Goal: Book appointment/travel/reservation

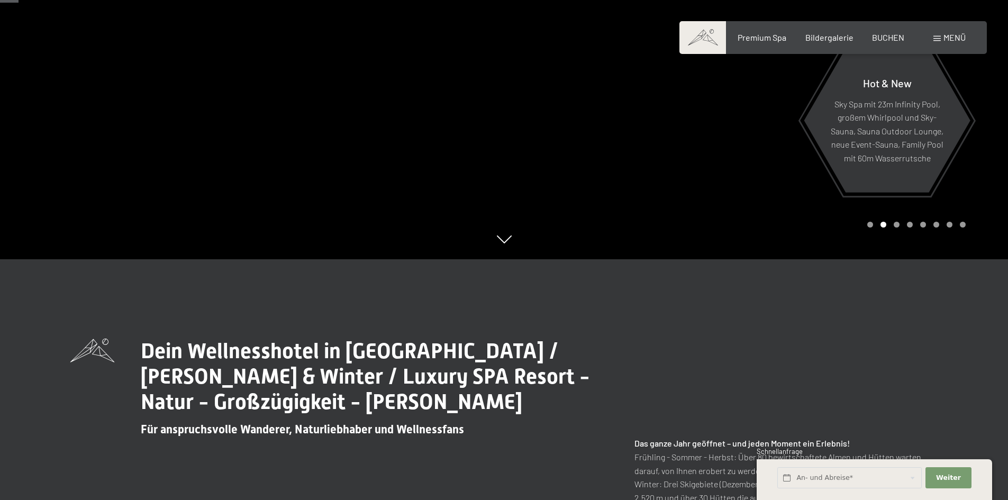
scroll to position [106, 0]
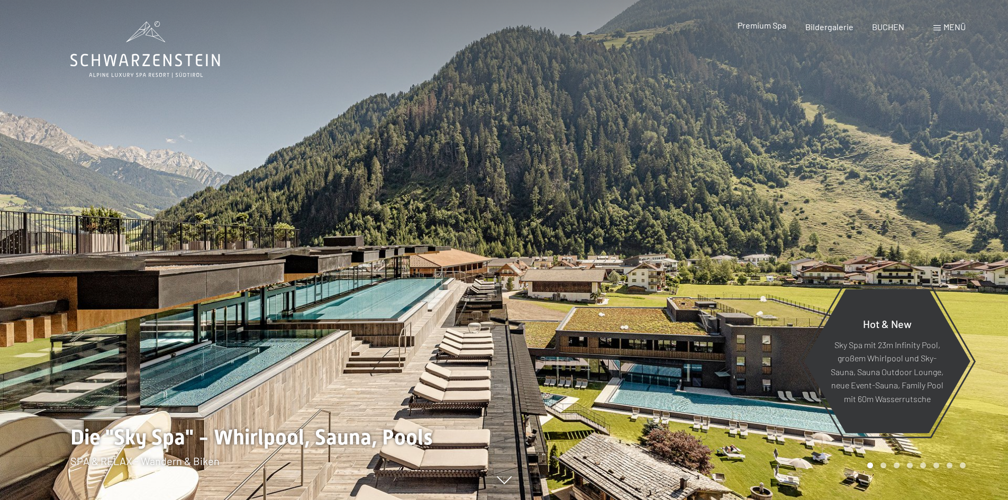
click at [758, 26] on span "Premium Spa" at bounding box center [762, 25] width 49 height 10
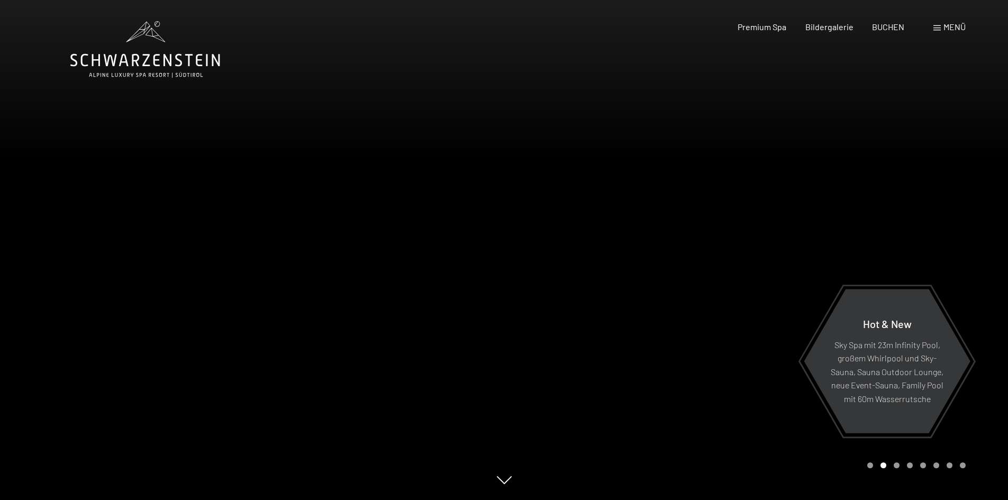
click at [940, 21] on div "Menü" at bounding box center [949, 27] width 32 height 12
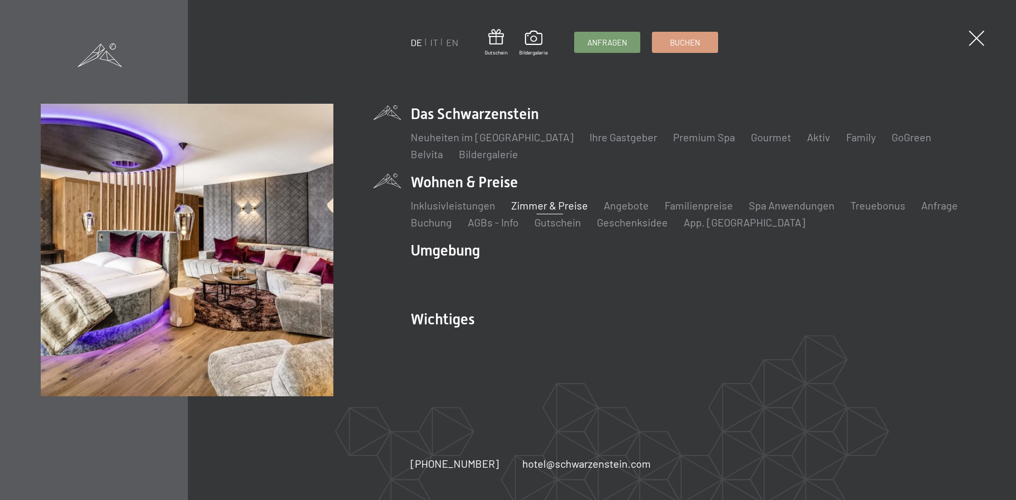
click at [549, 205] on link "Zimmer & Preise" at bounding box center [549, 205] width 77 height 13
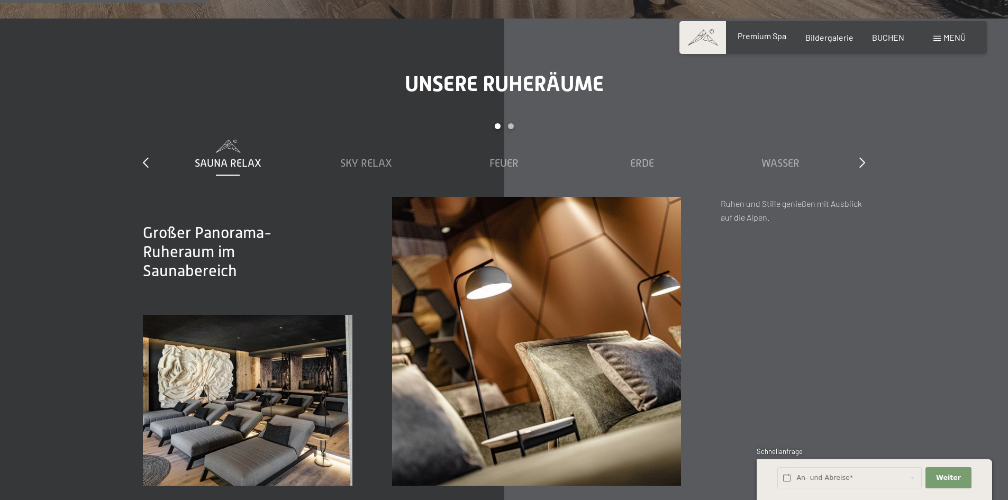
scroll to position [1429, 0]
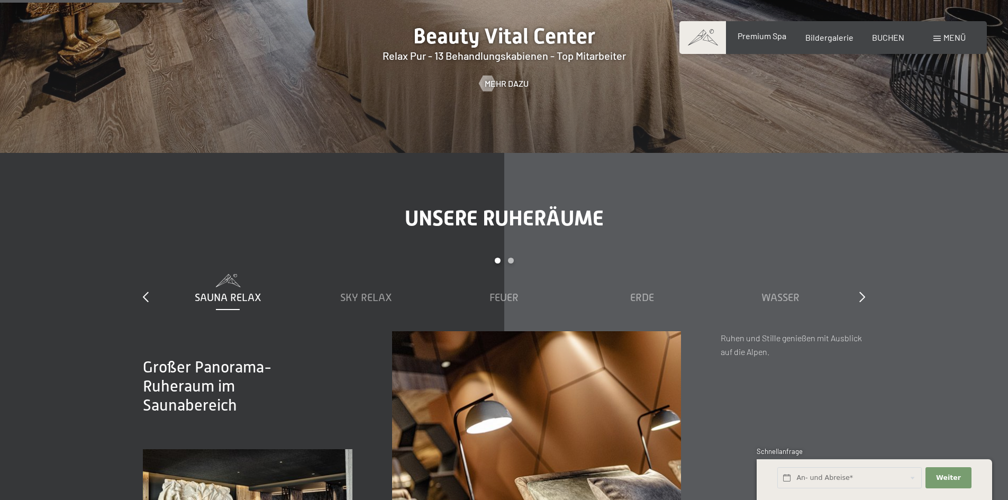
click at [774, 36] on span "Premium Spa" at bounding box center [762, 36] width 49 height 10
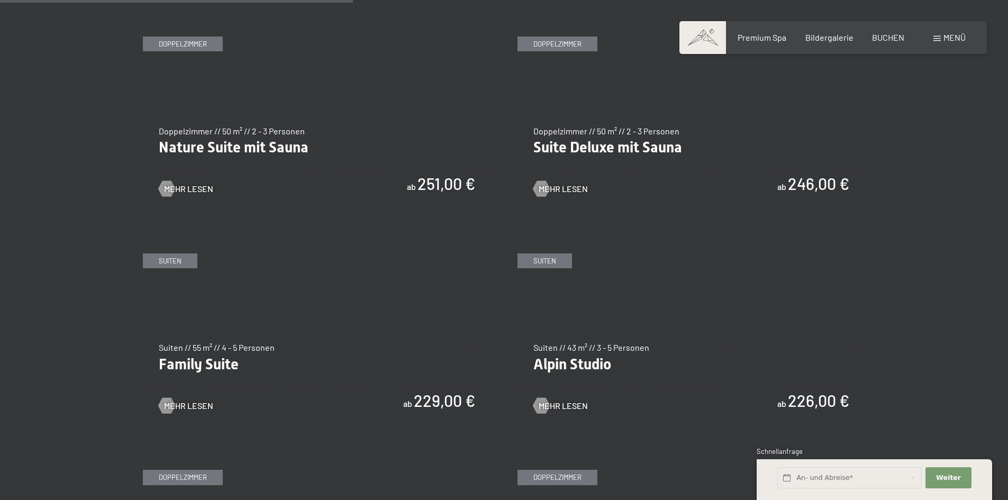
scroll to position [1005, 0]
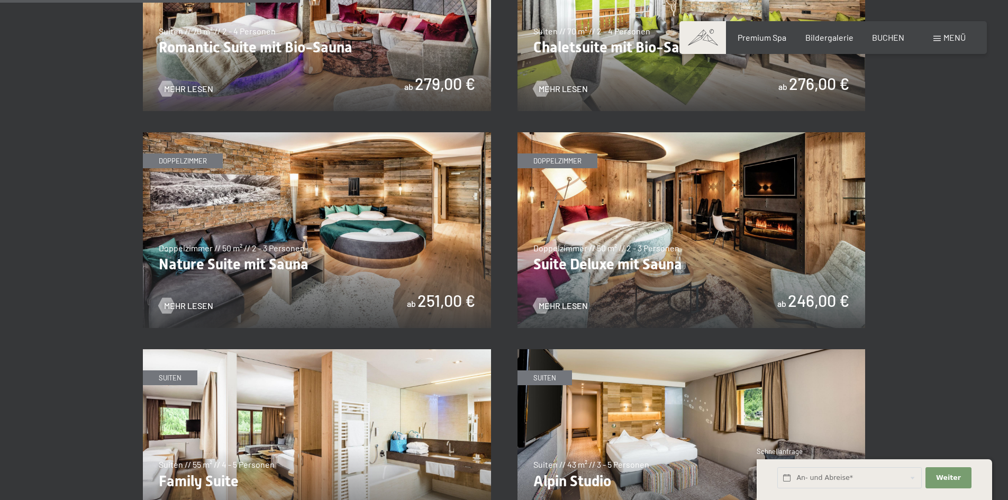
click at [246, 254] on img at bounding box center [317, 230] width 348 height 196
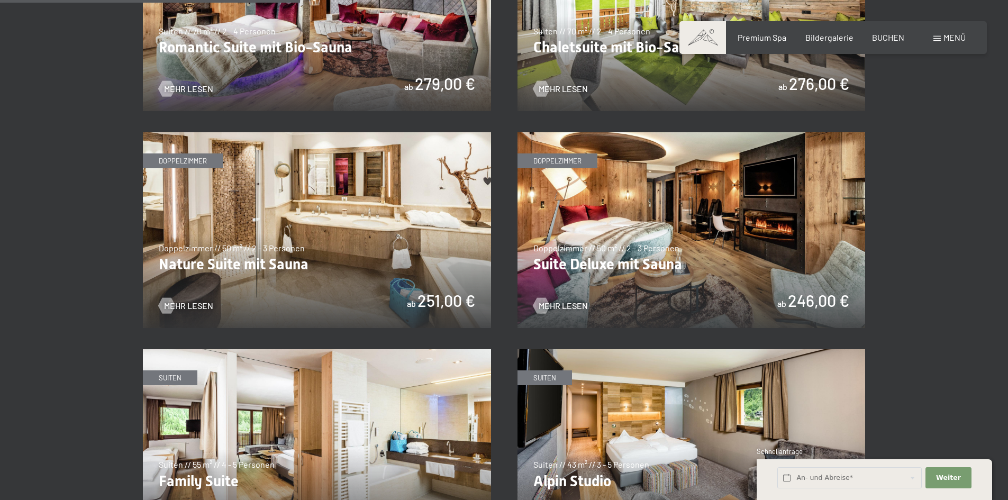
click at [294, 209] on img at bounding box center [317, 230] width 348 height 196
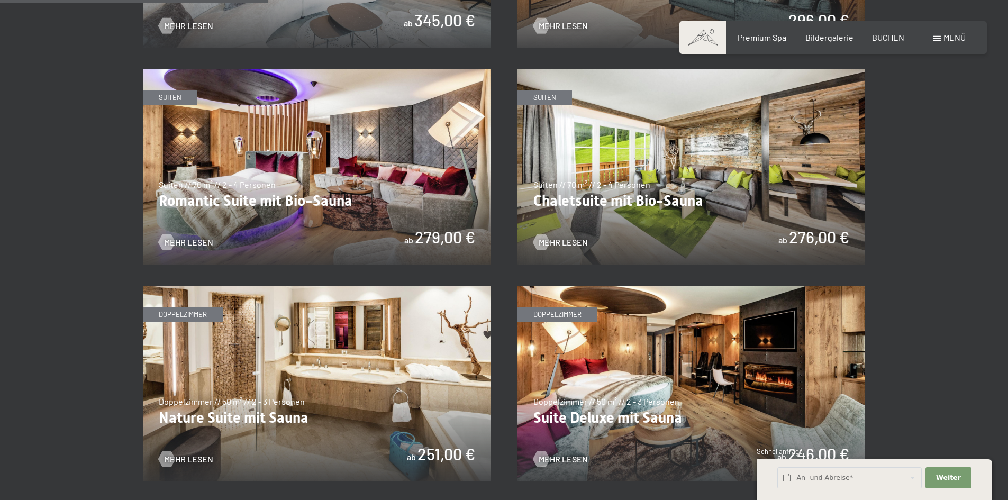
scroll to position [900, 0]
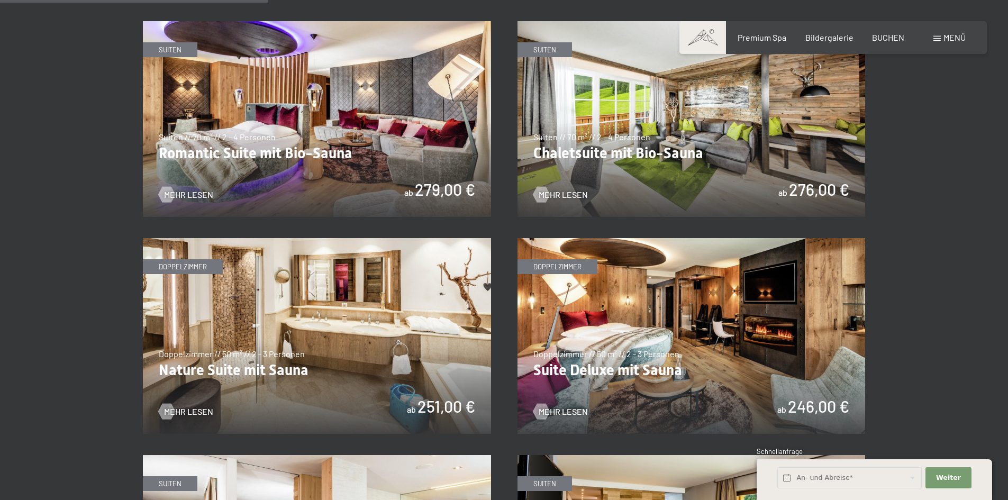
click at [325, 264] on img at bounding box center [317, 336] width 348 height 196
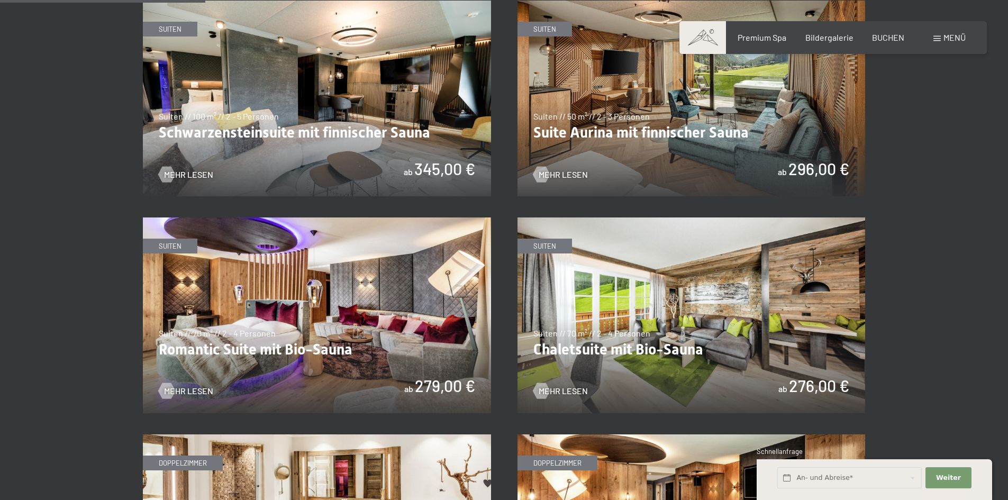
scroll to position [688, 0]
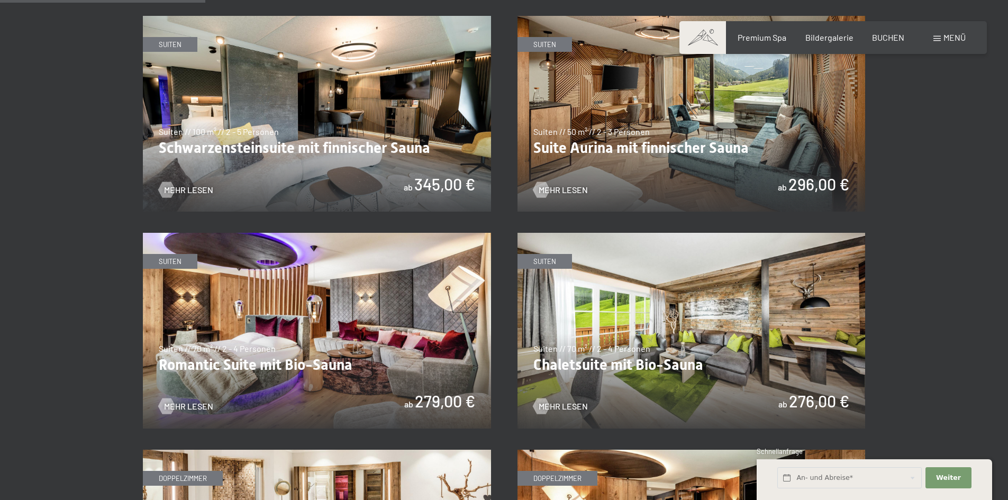
click at [342, 113] on img at bounding box center [317, 114] width 348 height 196
click at [282, 93] on img at bounding box center [317, 114] width 348 height 196
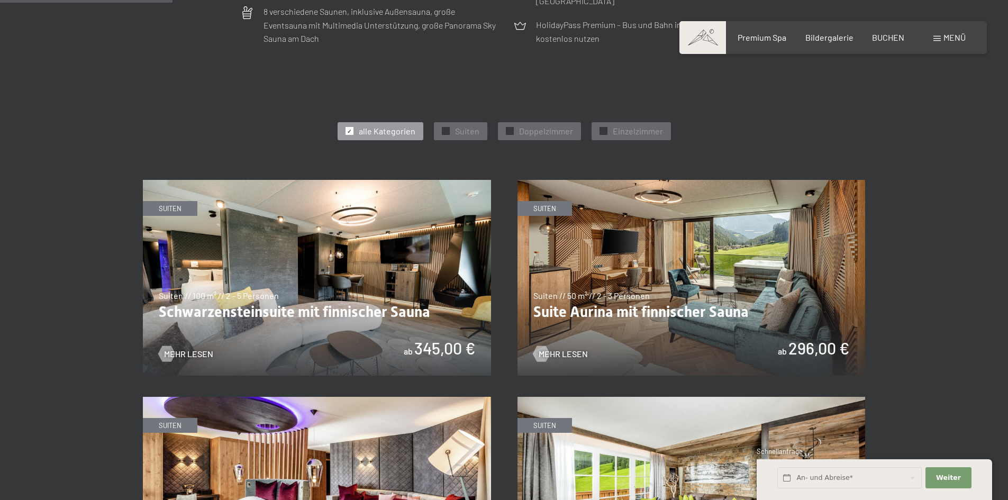
scroll to position [582, 0]
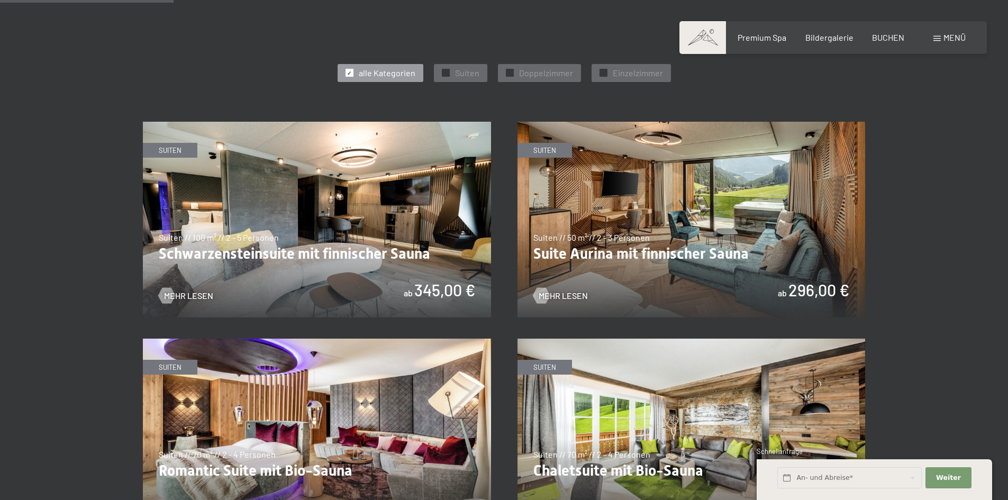
click at [616, 170] on img at bounding box center [692, 220] width 348 height 196
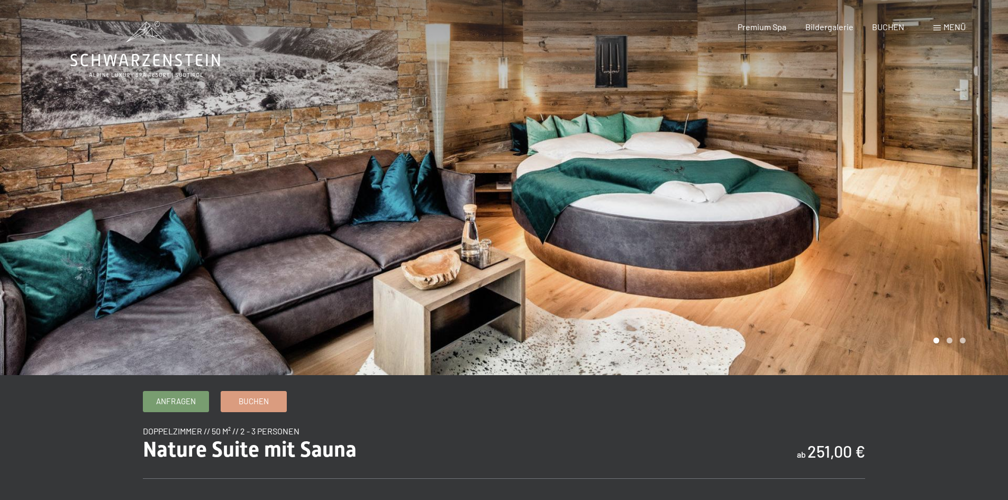
click at [910, 175] on div at bounding box center [756, 187] width 504 height 375
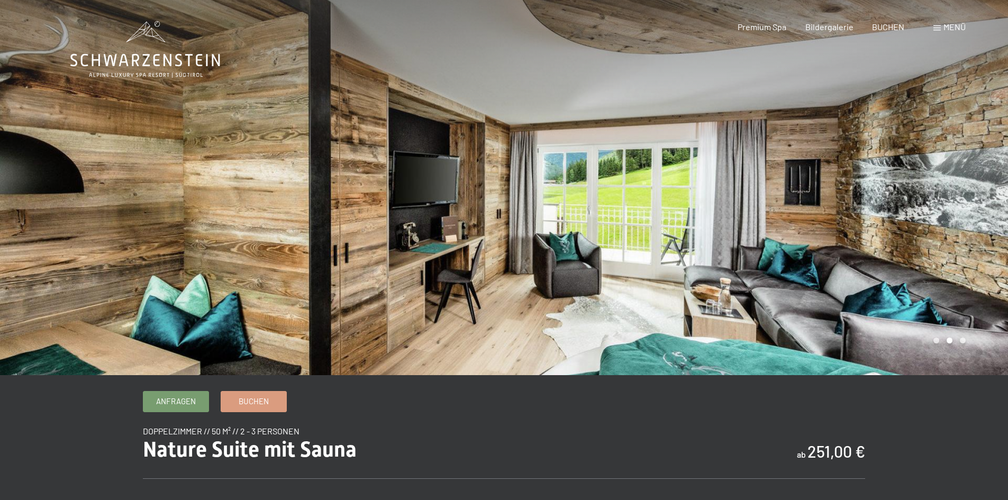
click at [920, 171] on div at bounding box center [756, 187] width 504 height 375
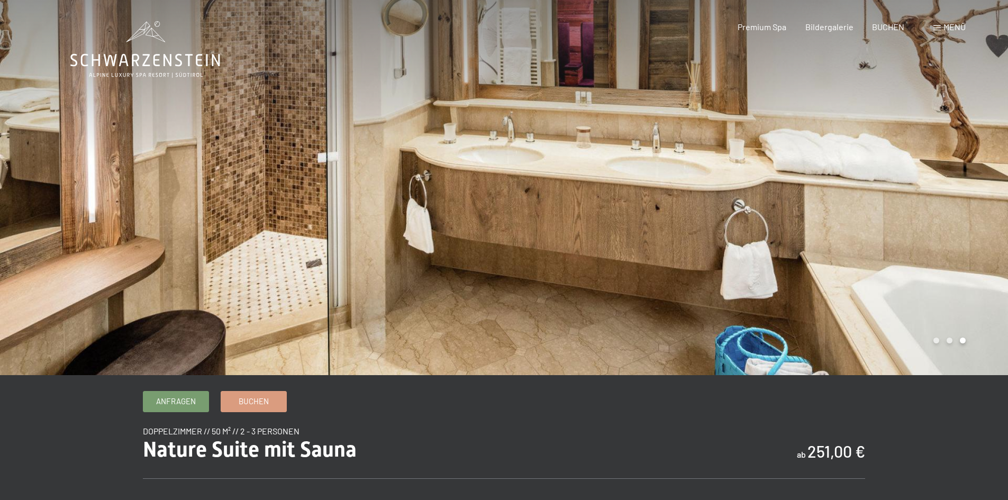
click at [920, 163] on div at bounding box center [756, 187] width 504 height 375
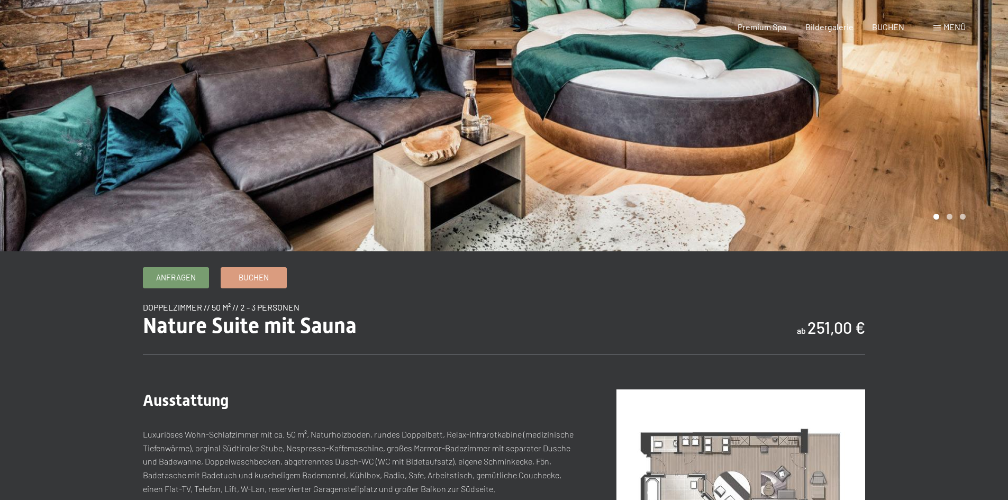
scroll to position [212, 0]
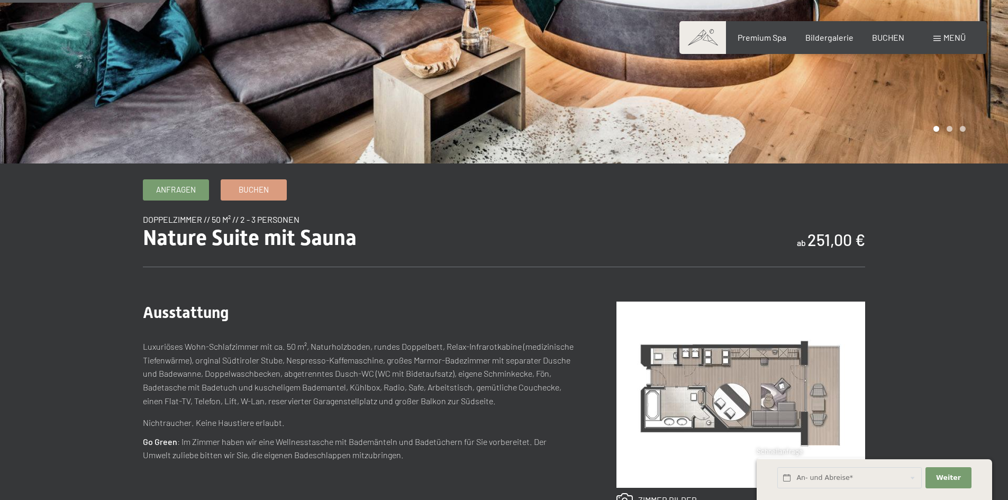
click at [705, 369] on img at bounding box center [740, 395] width 249 height 186
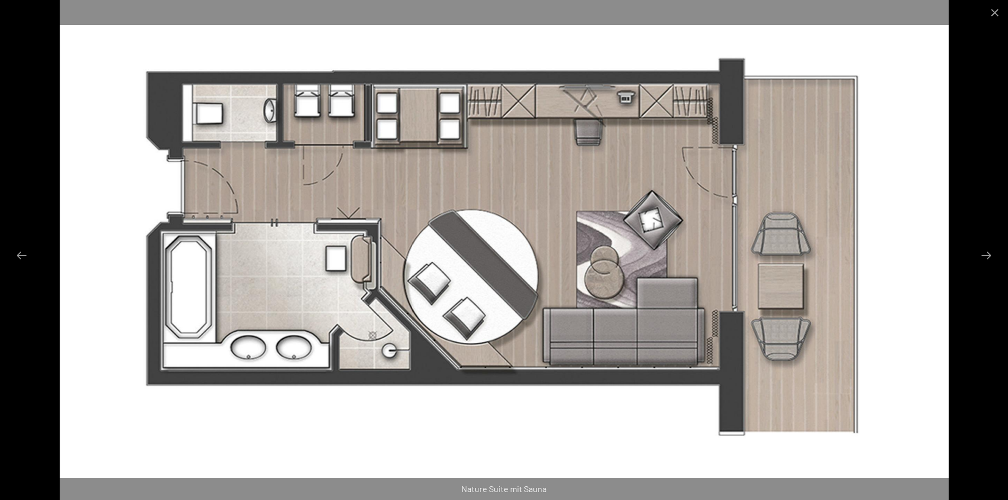
scroll to position [0, 0]
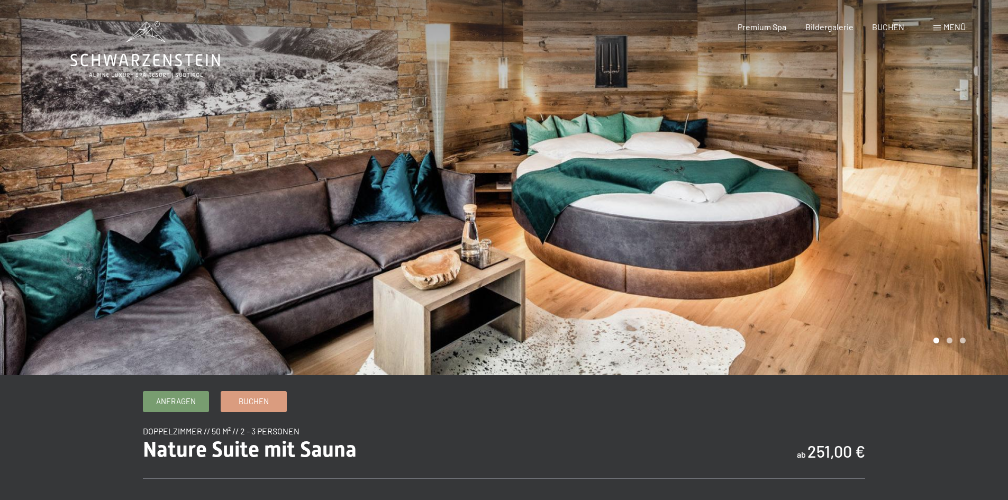
click at [949, 192] on div at bounding box center [756, 187] width 504 height 375
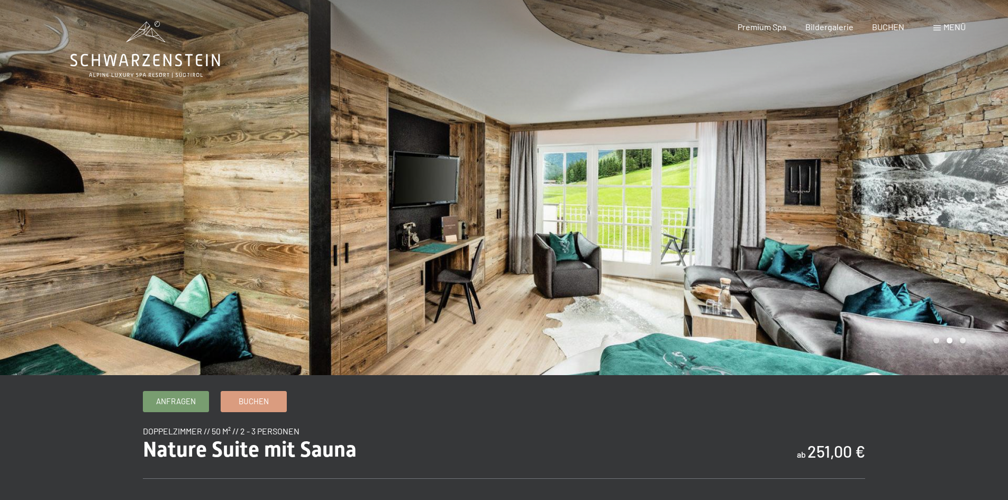
drag, startPoint x: 949, startPoint y: 190, endPoint x: 924, endPoint y: 180, distance: 26.8
click at [948, 189] on div at bounding box center [756, 187] width 504 height 375
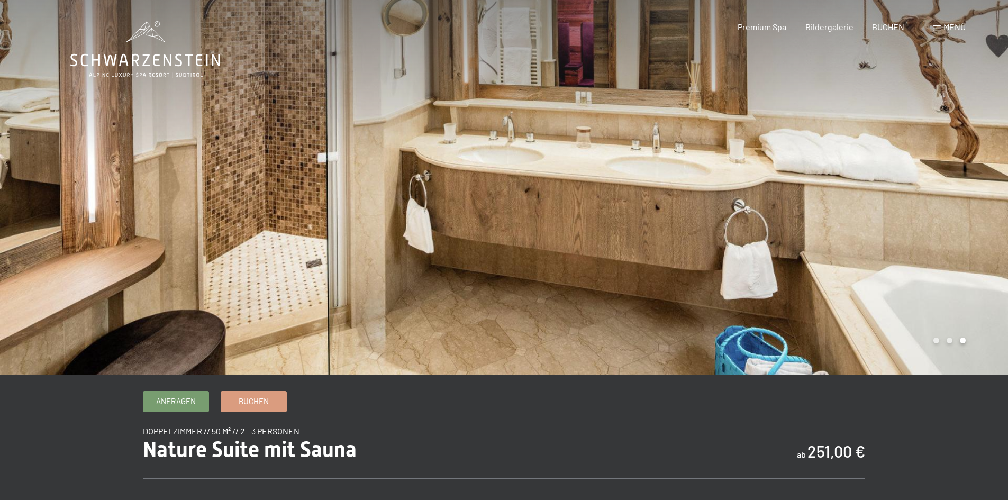
drag, startPoint x: 594, startPoint y: 110, endPoint x: 592, endPoint y: 130, distance: 20.8
click at [592, 137] on div at bounding box center [756, 187] width 504 height 375
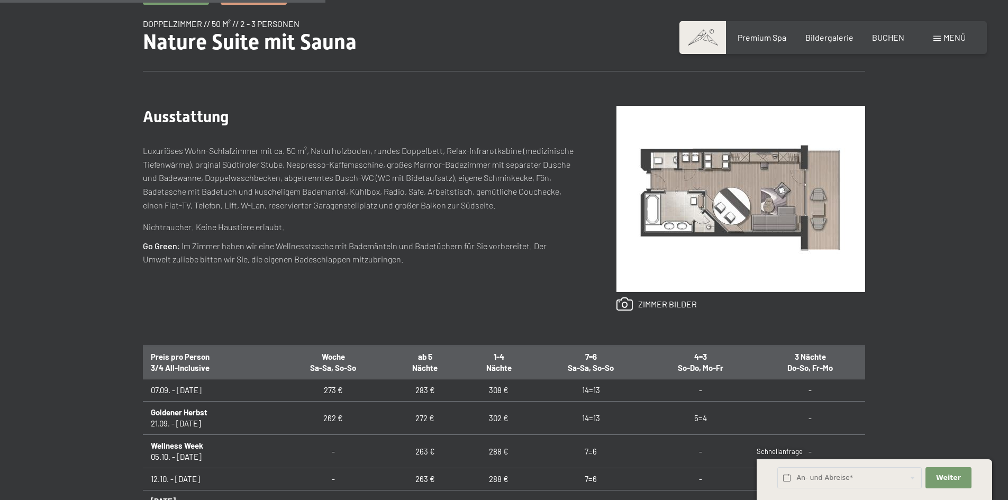
scroll to position [370, 0]
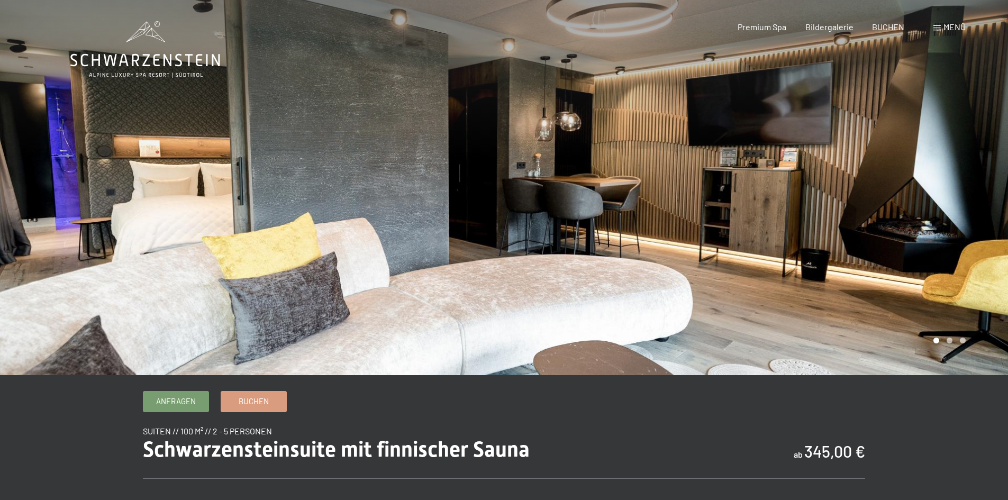
drag, startPoint x: 884, startPoint y: 194, endPoint x: 878, endPoint y: 191, distance: 6.9
click at [882, 193] on div at bounding box center [756, 187] width 504 height 375
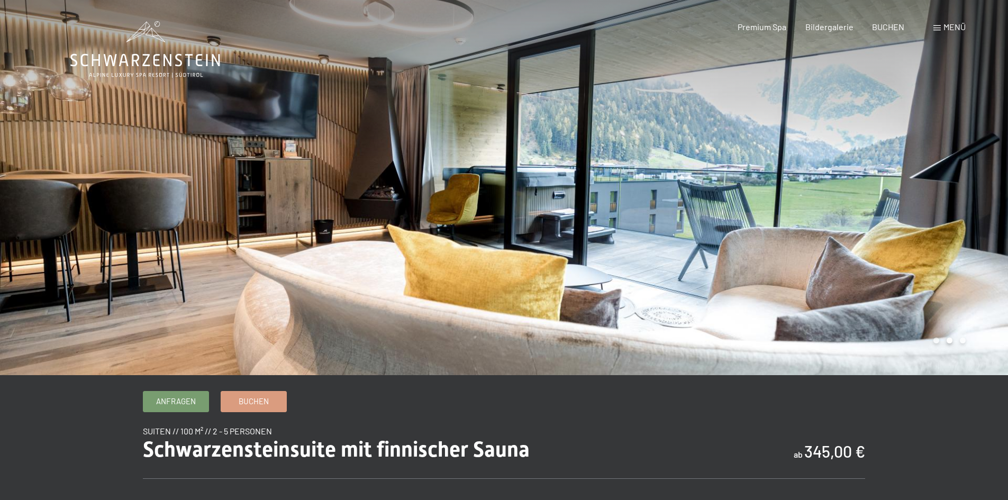
click at [877, 191] on div at bounding box center [756, 187] width 504 height 375
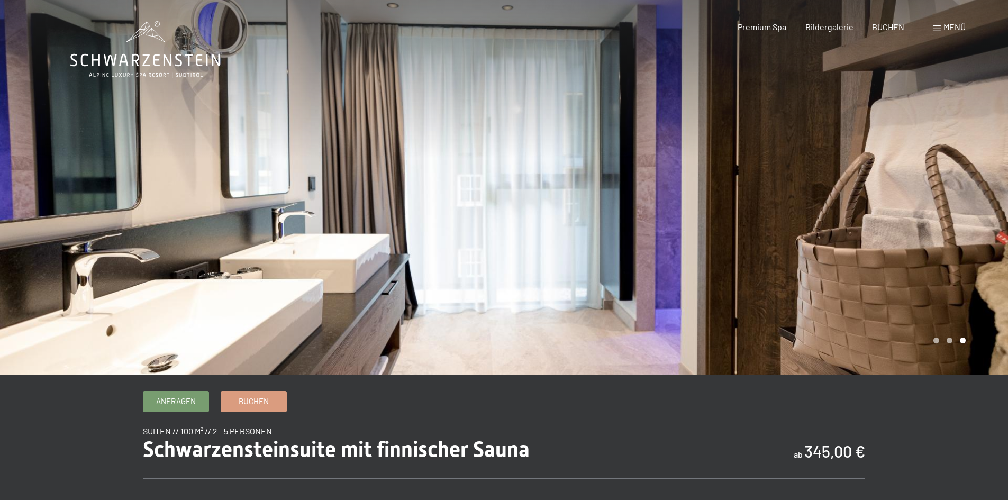
click at [876, 191] on div at bounding box center [756, 187] width 504 height 375
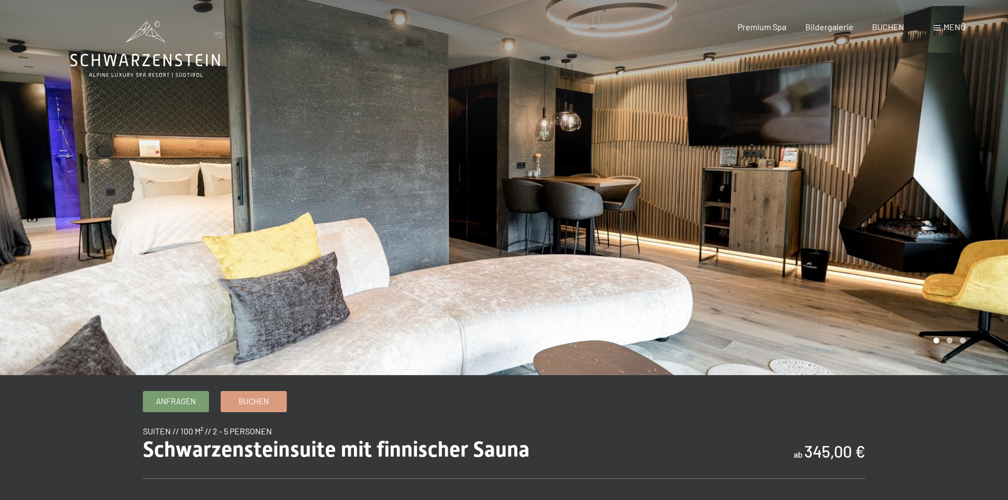
click at [876, 191] on div at bounding box center [756, 187] width 504 height 375
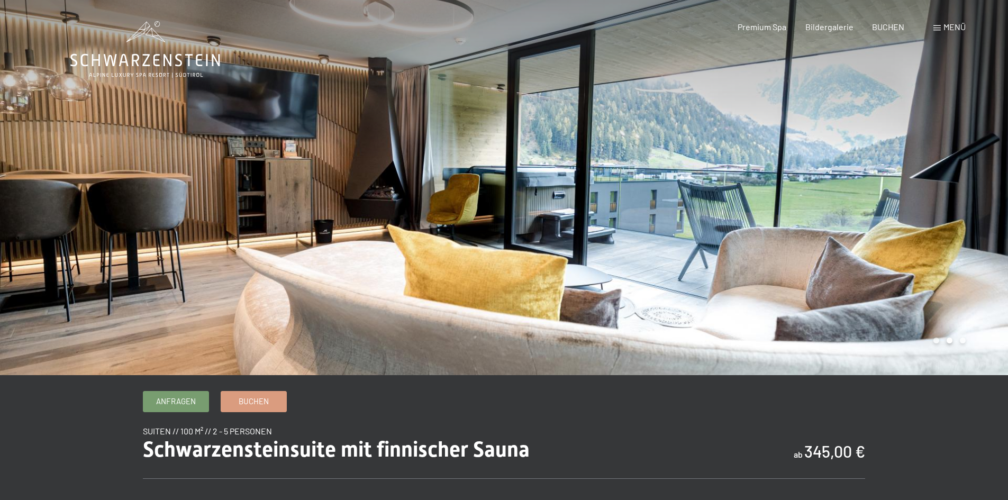
click at [876, 191] on div at bounding box center [756, 187] width 504 height 375
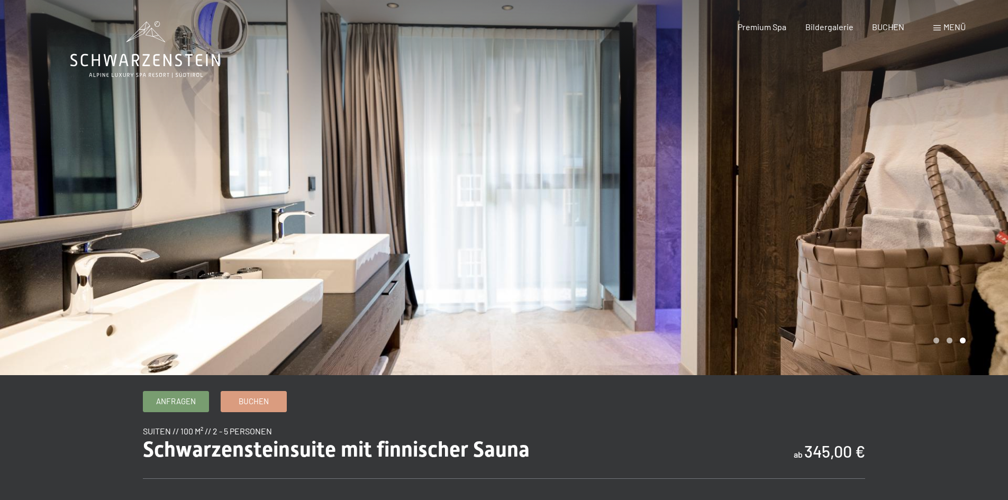
click at [876, 191] on div at bounding box center [756, 187] width 504 height 375
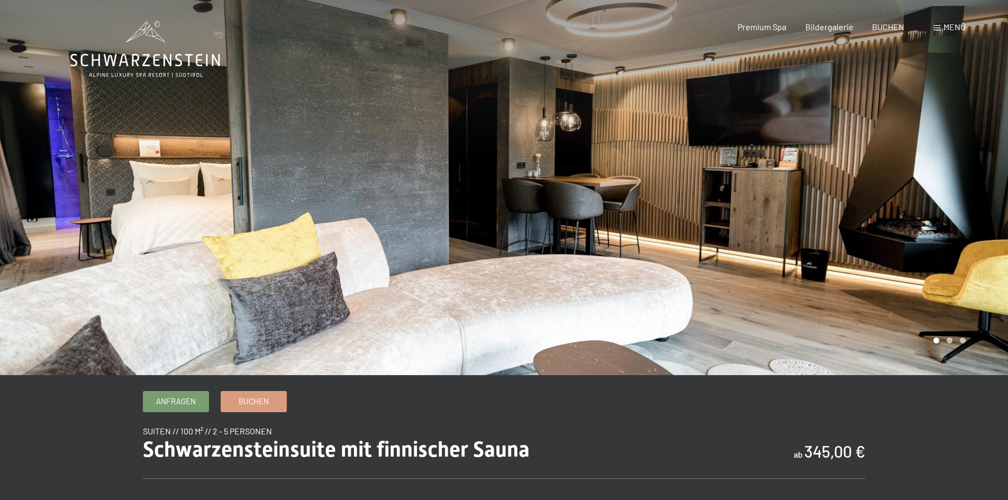
click at [876, 191] on div at bounding box center [756, 187] width 504 height 375
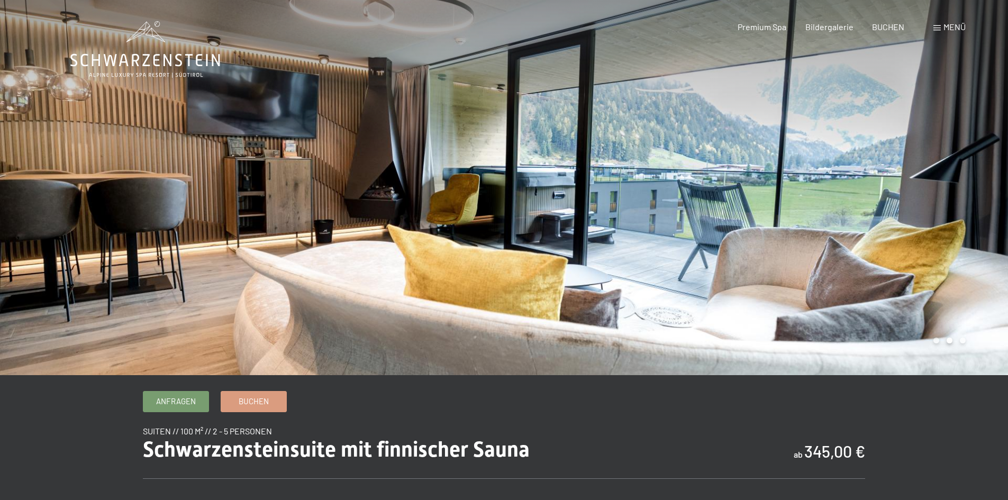
click at [876, 191] on div at bounding box center [756, 187] width 504 height 375
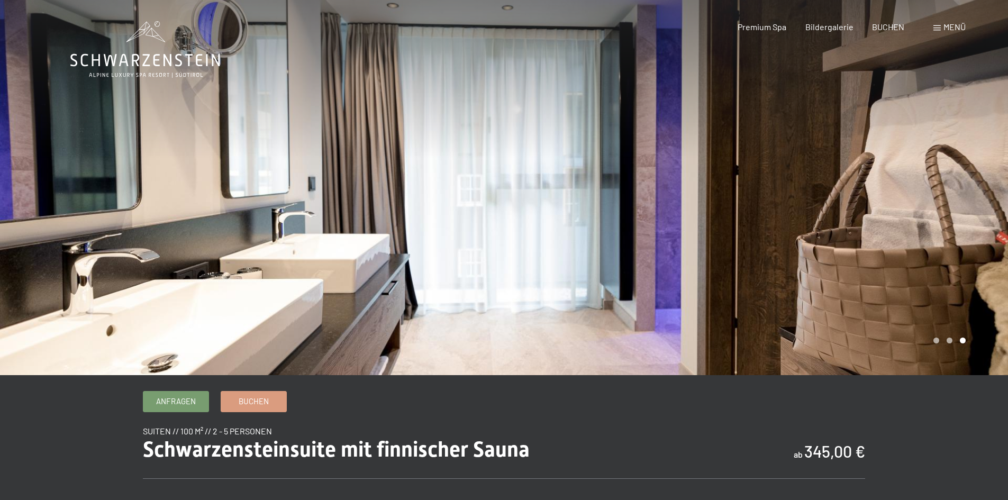
click at [876, 191] on div at bounding box center [756, 187] width 504 height 375
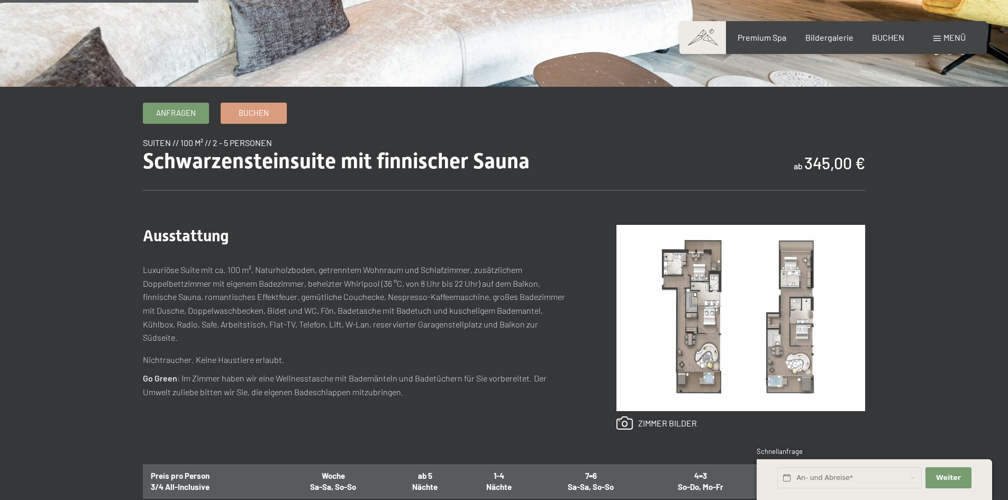
scroll to position [423, 0]
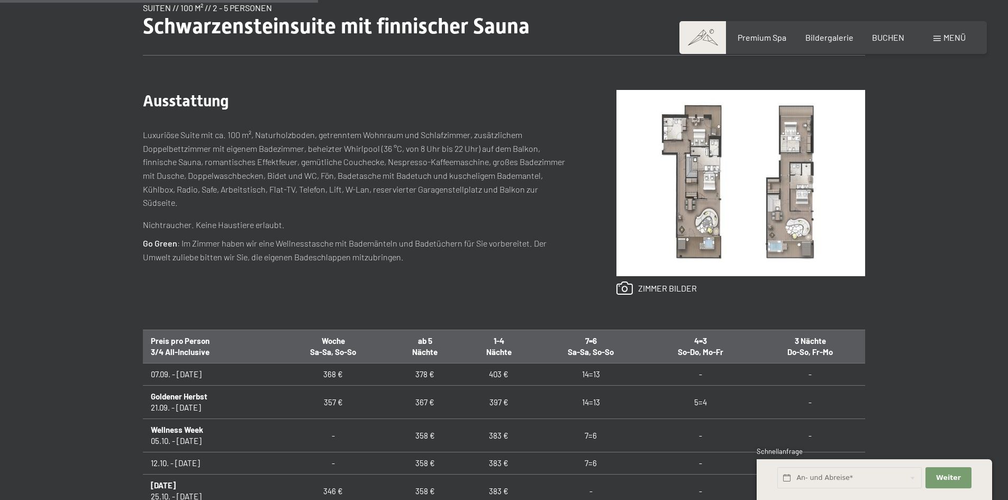
click at [719, 239] on img at bounding box center [740, 183] width 249 height 186
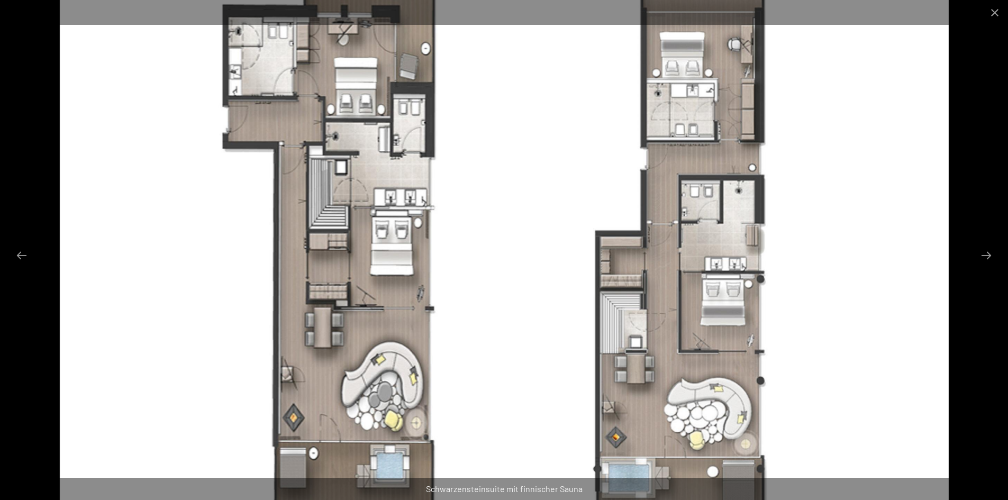
scroll to position [318, 0]
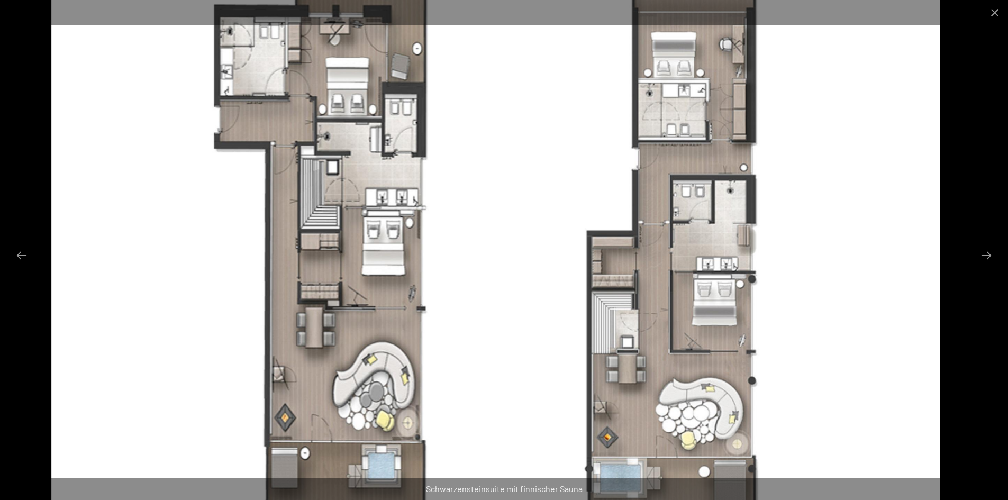
drag, startPoint x: 368, startPoint y: 130, endPoint x: 371, endPoint y: 161, distance: 31.4
click at [371, 161] on img at bounding box center [495, 250] width 889 height 500
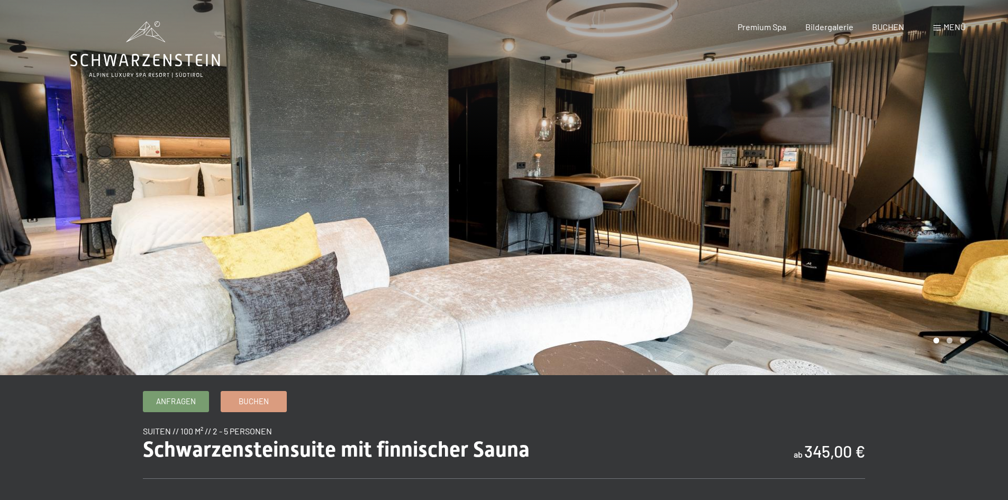
click at [812, 180] on div at bounding box center [756, 187] width 504 height 375
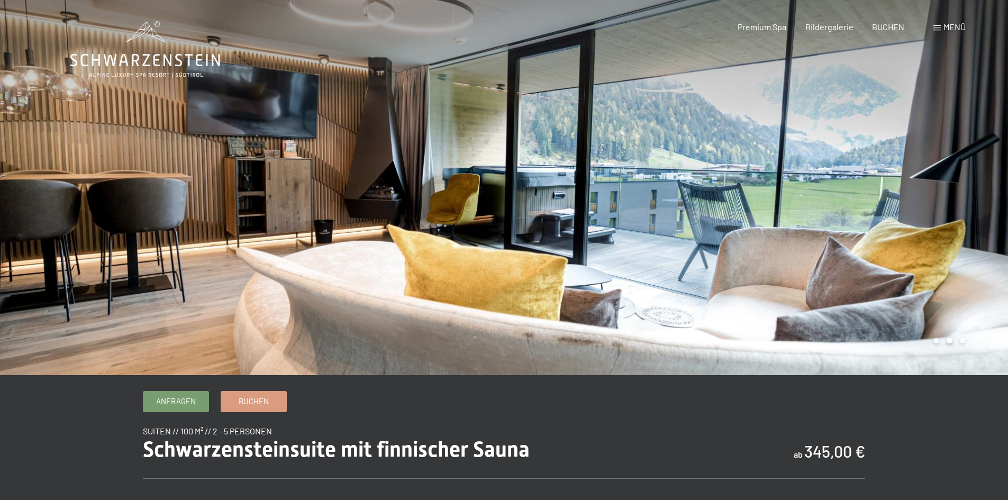
click at [812, 180] on div at bounding box center [756, 187] width 504 height 375
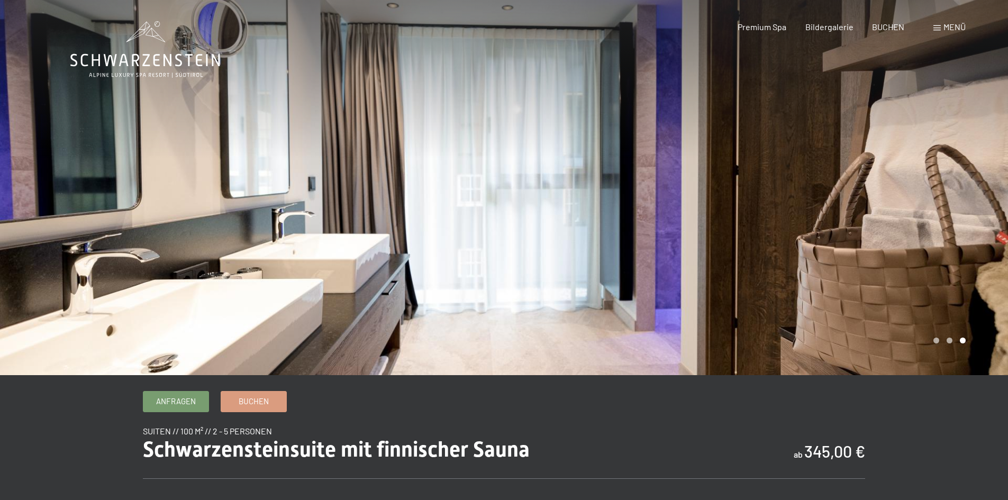
click at [812, 180] on div at bounding box center [756, 187] width 504 height 375
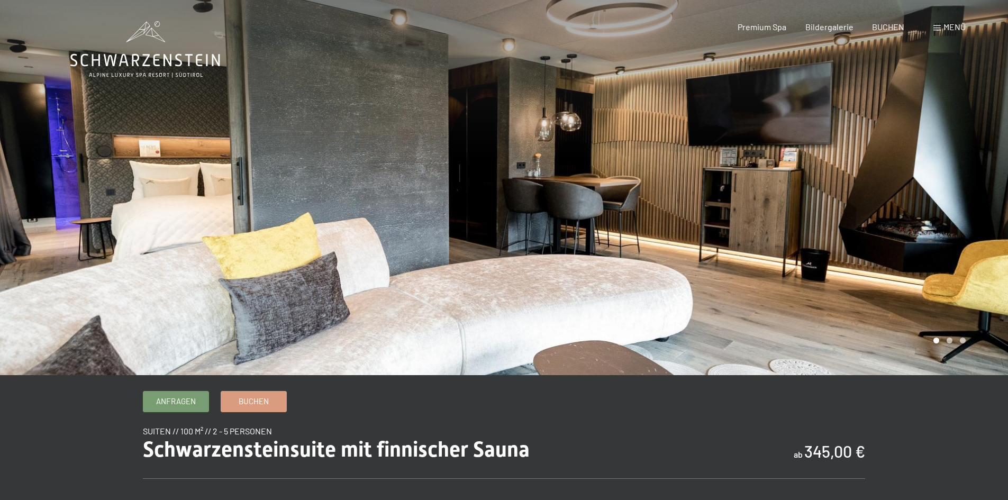
click at [812, 180] on div at bounding box center [756, 187] width 504 height 375
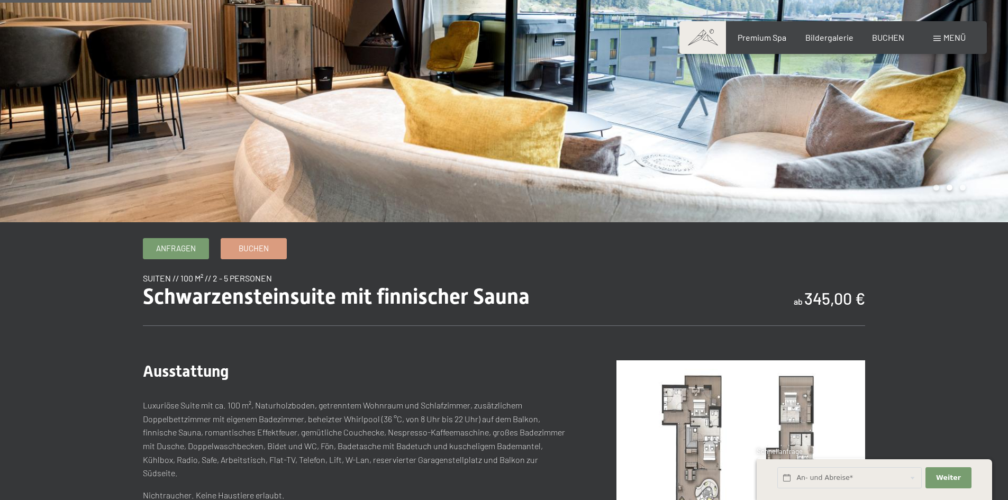
scroll to position [53, 0]
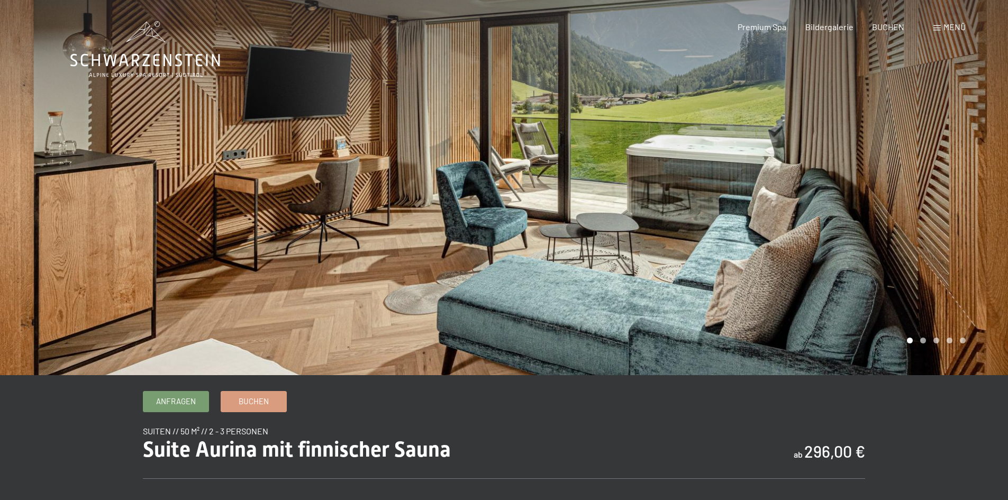
click at [829, 182] on div at bounding box center [756, 187] width 504 height 375
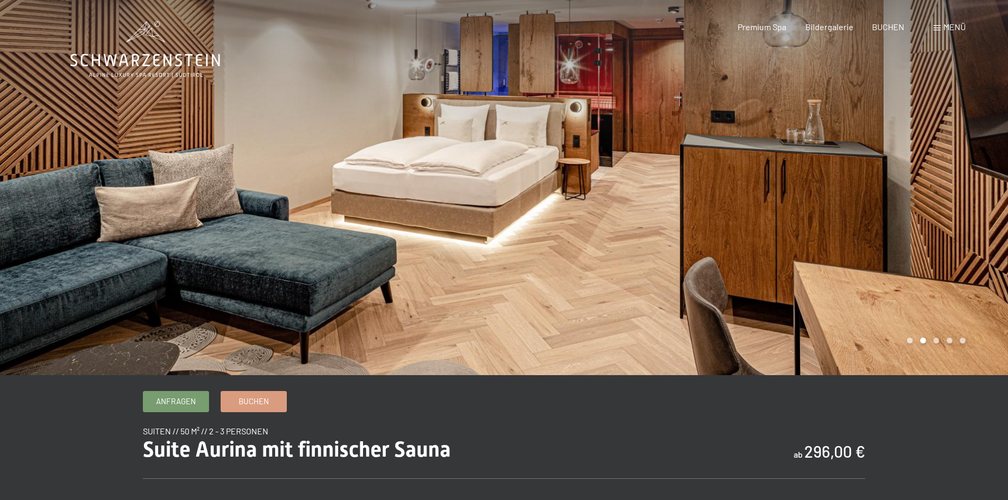
click at [829, 182] on div at bounding box center [756, 187] width 504 height 375
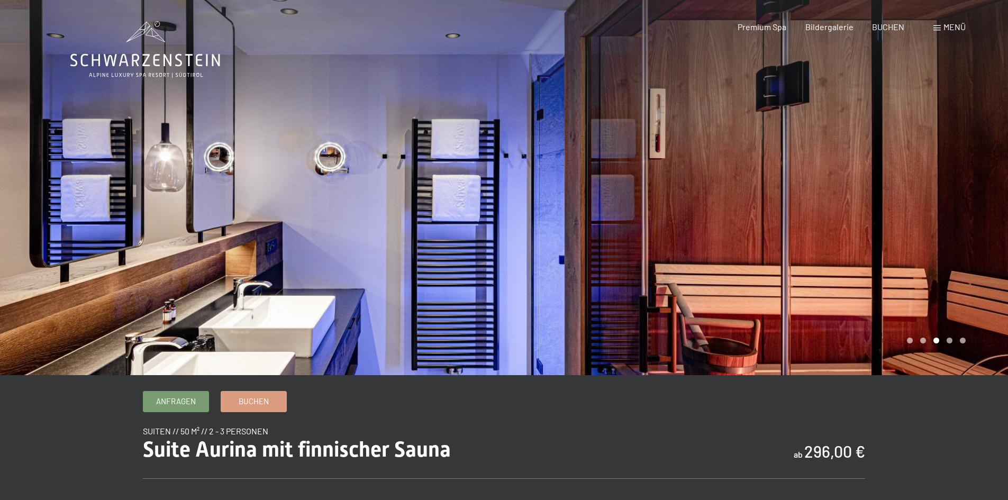
click at [829, 182] on div at bounding box center [756, 187] width 504 height 375
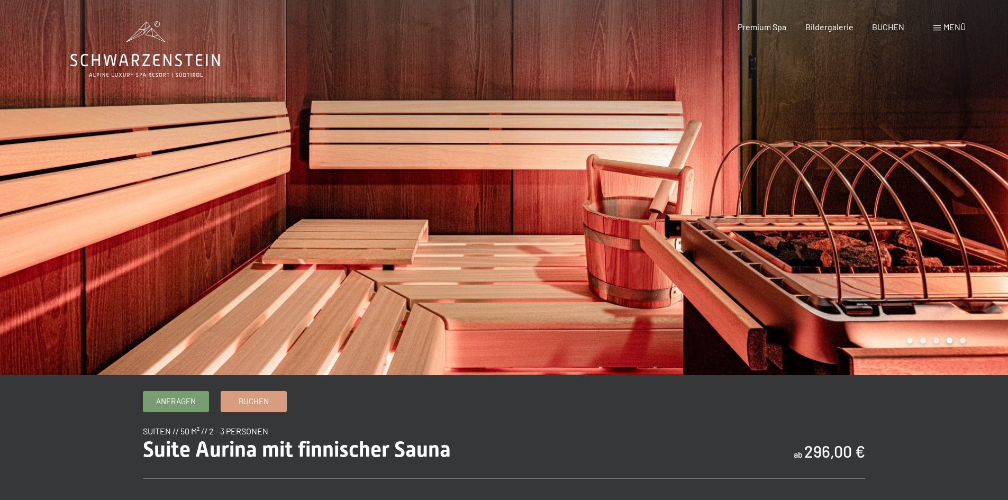
click at [829, 182] on div at bounding box center [756, 187] width 504 height 375
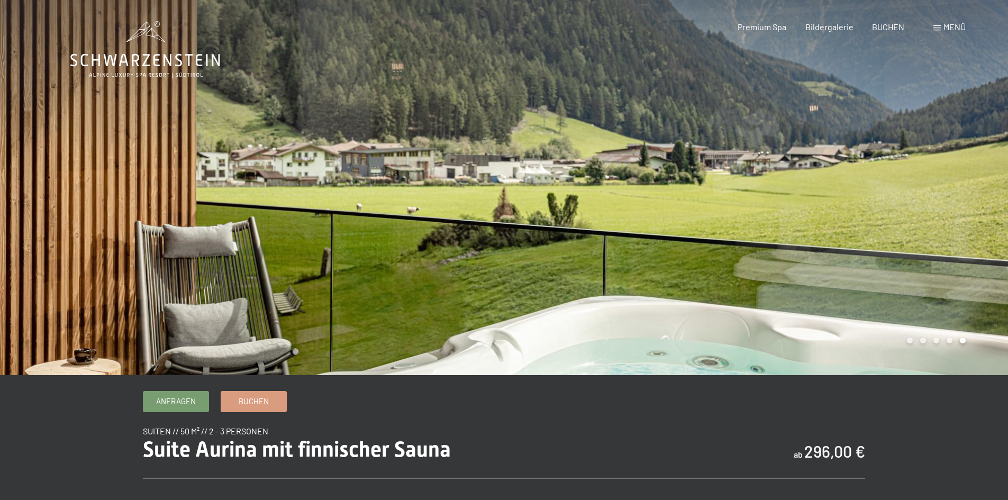
click at [829, 182] on div at bounding box center [756, 187] width 504 height 375
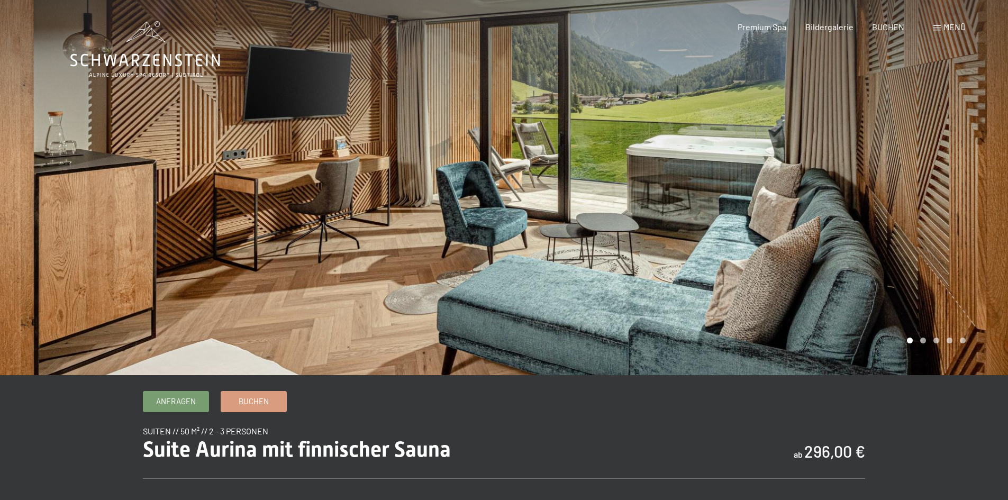
click at [829, 182] on div at bounding box center [756, 187] width 504 height 375
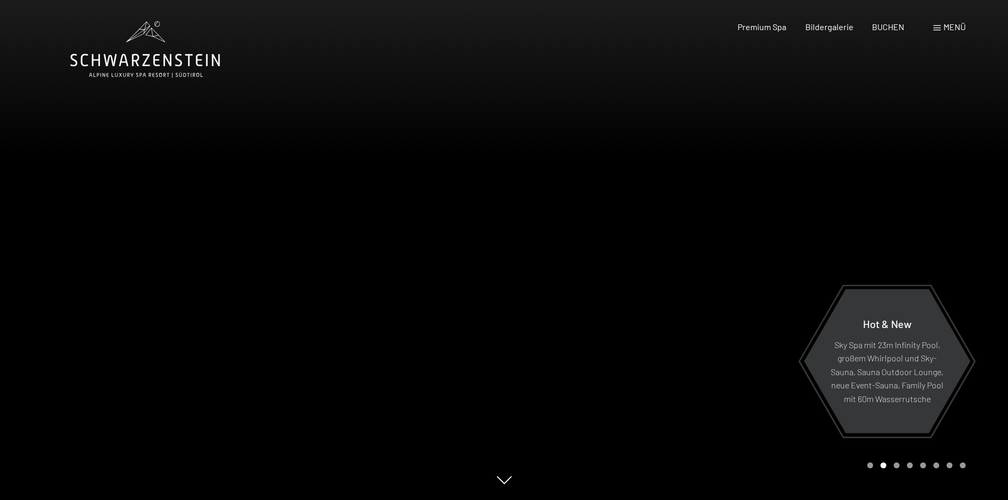
click at [897, 464] on div "Carousel Page 3" at bounding box center [897, 466] width 6 height 6
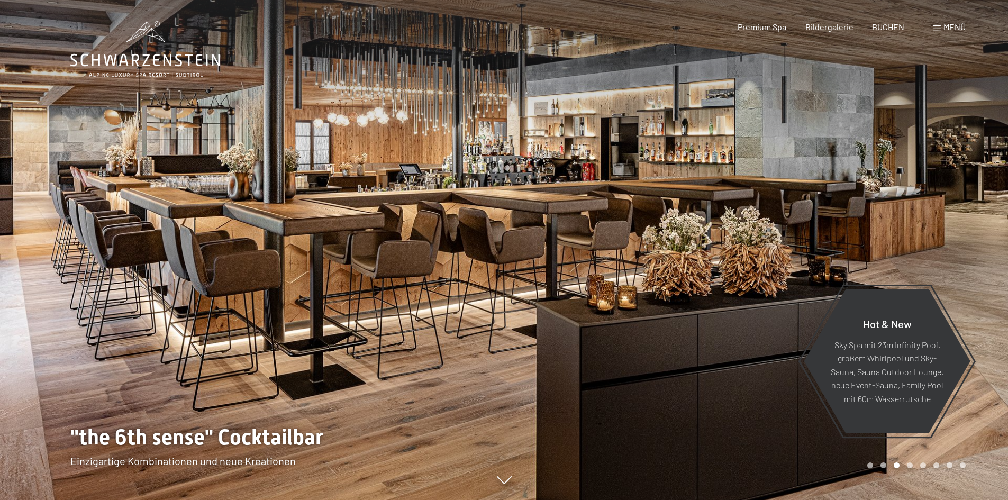
click at [908, 468] on div "Carousel Page 4" at bounding box center [910, 466] width 6 height 6
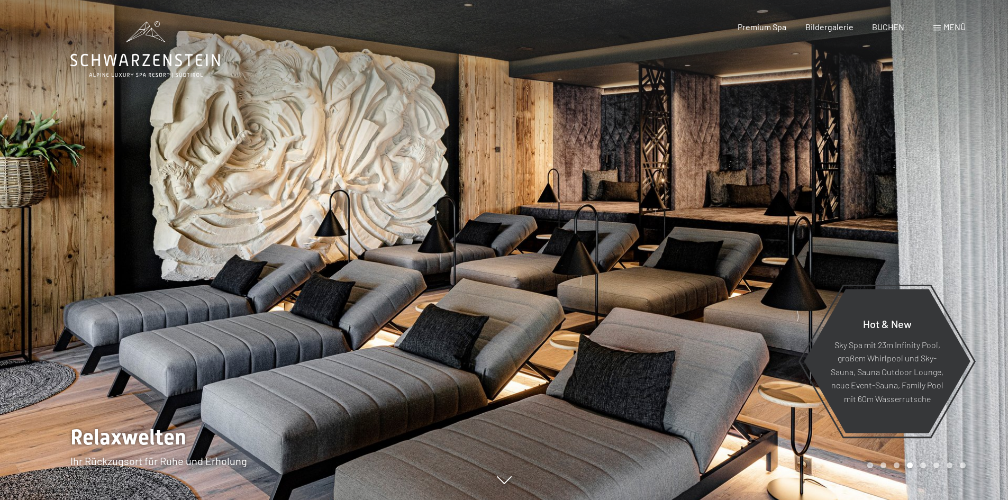
click at [926, 465] on div "Carousel Page 5" at bounding box center [923, 466] width 6 height 6
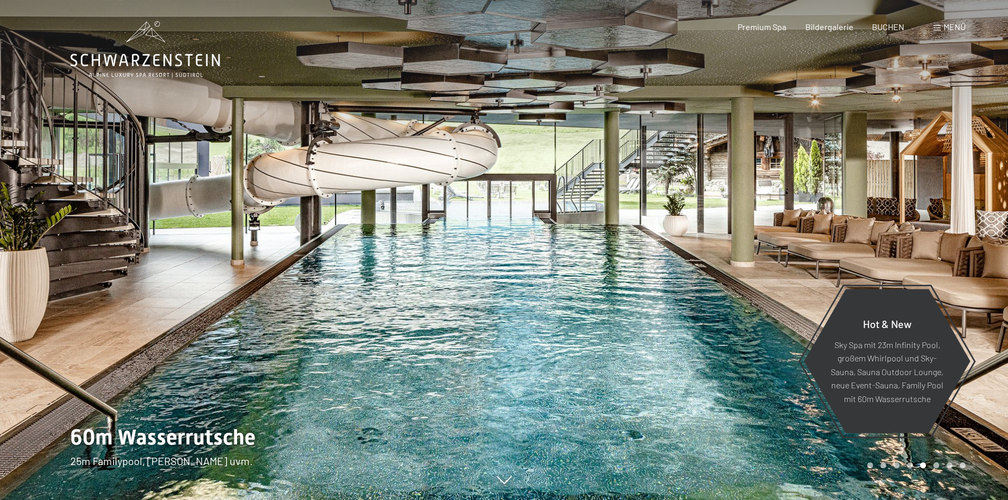
click at [935, 464] on div "Carousel Page 6" at bounding box center [936, 466] width 6 height 6
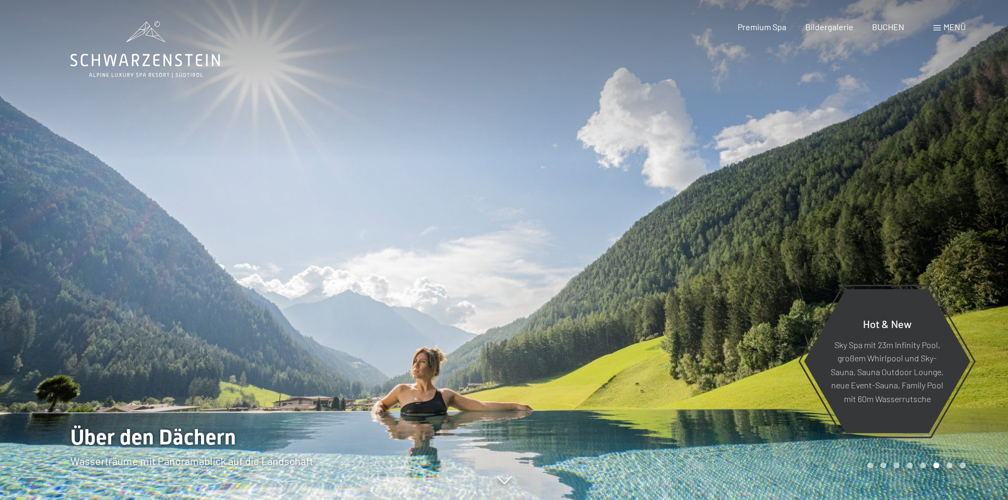
click at [949, 465] on div "Carousel Page 7" at bounding box center [950, 466] width 6 height 6
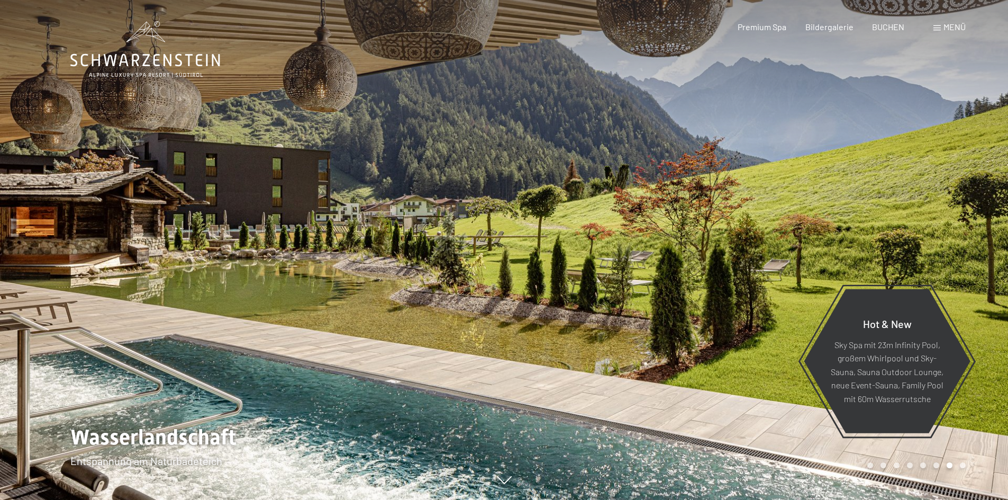
click at [963, 464] on div "Carousel Page 8" at bounding box center [963, 466] width 6 height 6
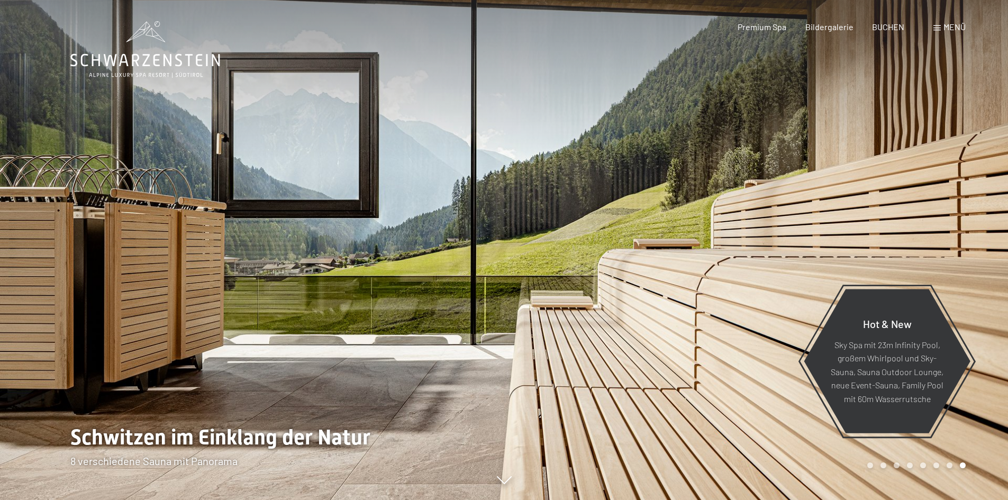
click at [938, 27] on span at bounding box center [936, 27] width 7 height 5
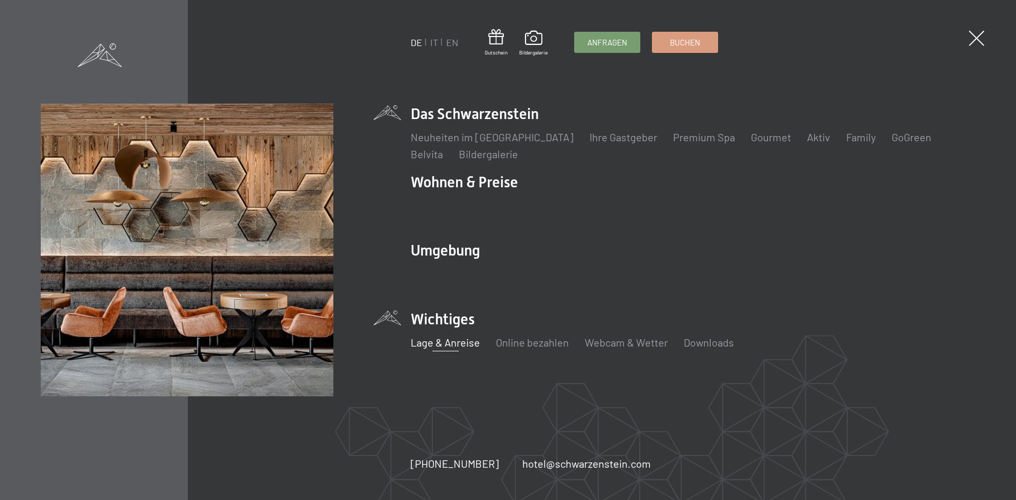
click at [446, 341] on link "Lage & Anreise" at bounding box center [445, 342] width 69 height 13
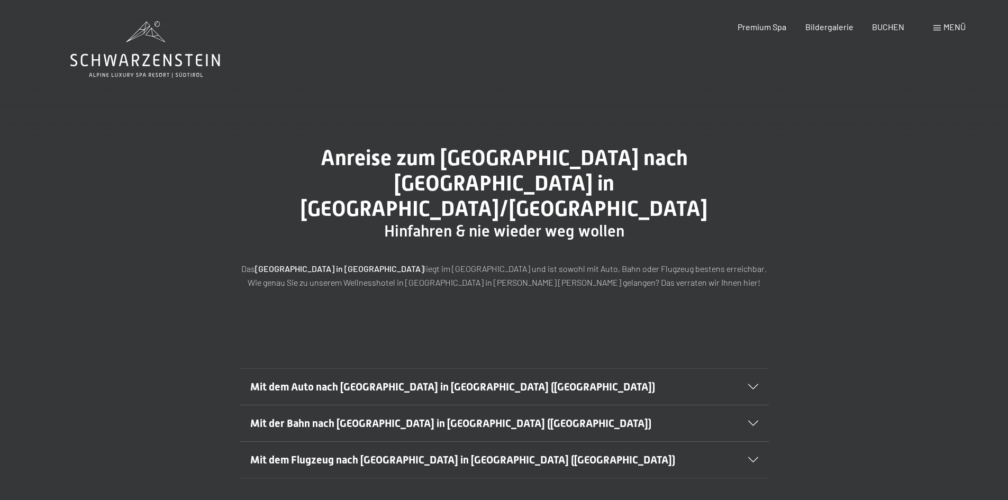
click at [755, 384] on icon at bounding box center [753, 386] width 10 height 5
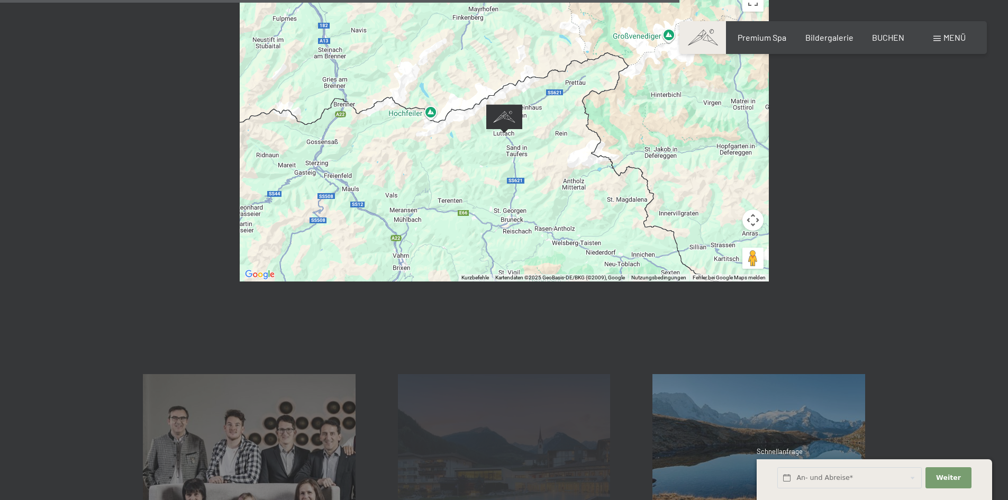
scroll to position [953, 0]
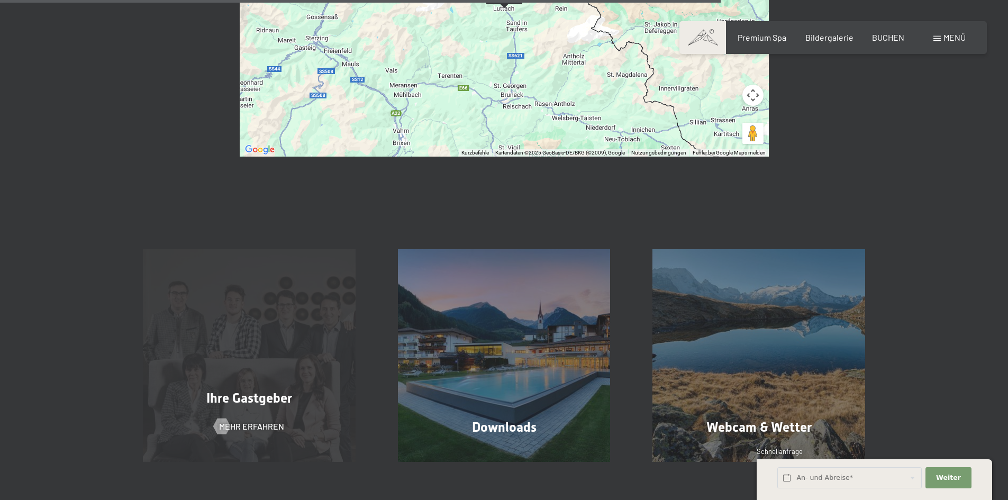
click at [254, 332] on div "Ihre Gastgeber Mehr erfahren" at bounding box center [249, 355] width 255 height 213
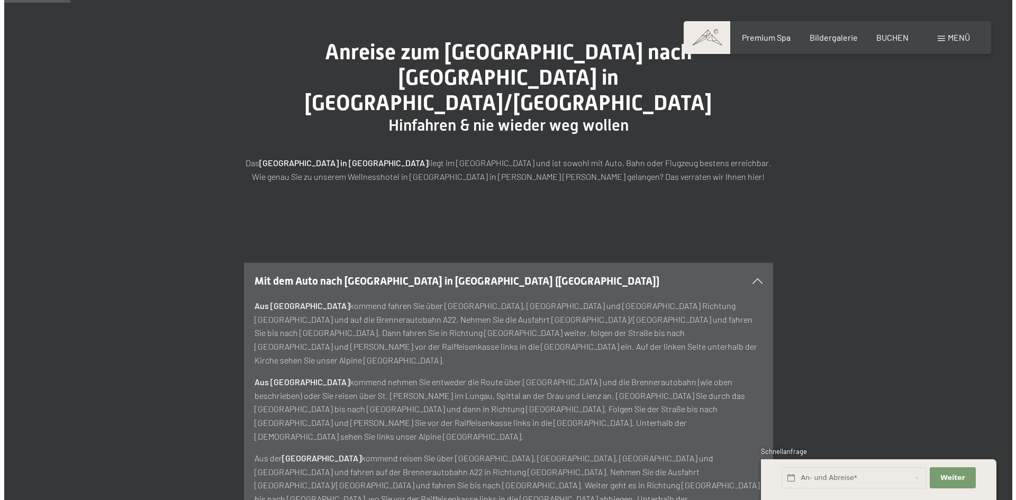
scroll to position [0, 0]
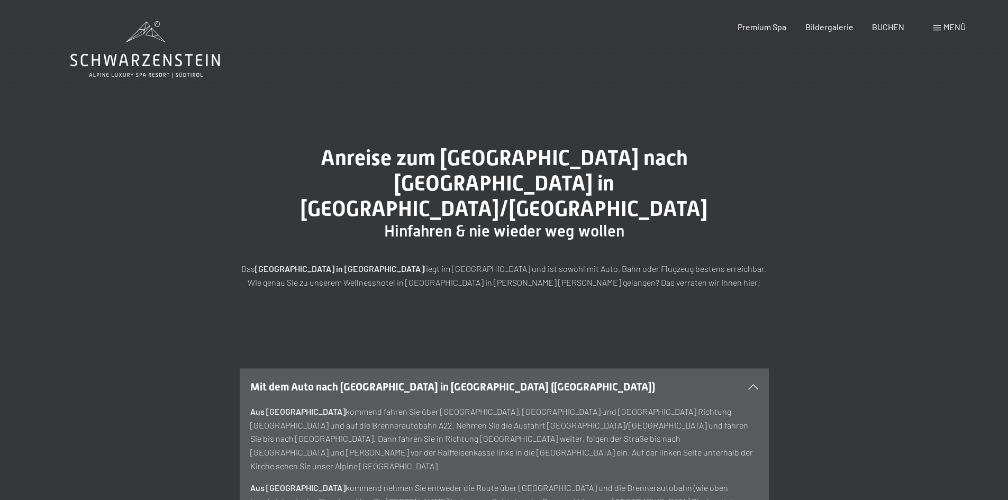
click at [936, 25] on span at bounding box center [936, 27] width 7 height 5
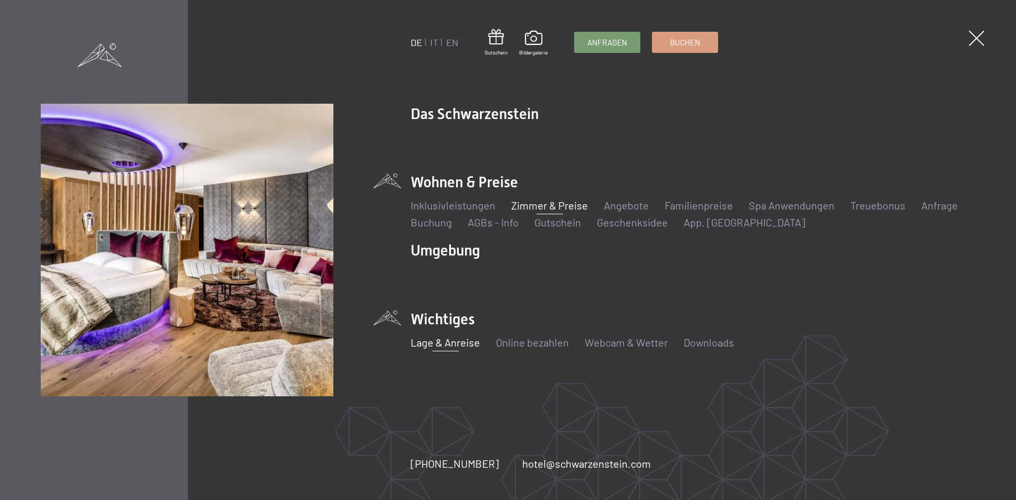
click at [545, 207] on link "Zimmer & Preise" at bounding box center [549, 205] width 77 height 13
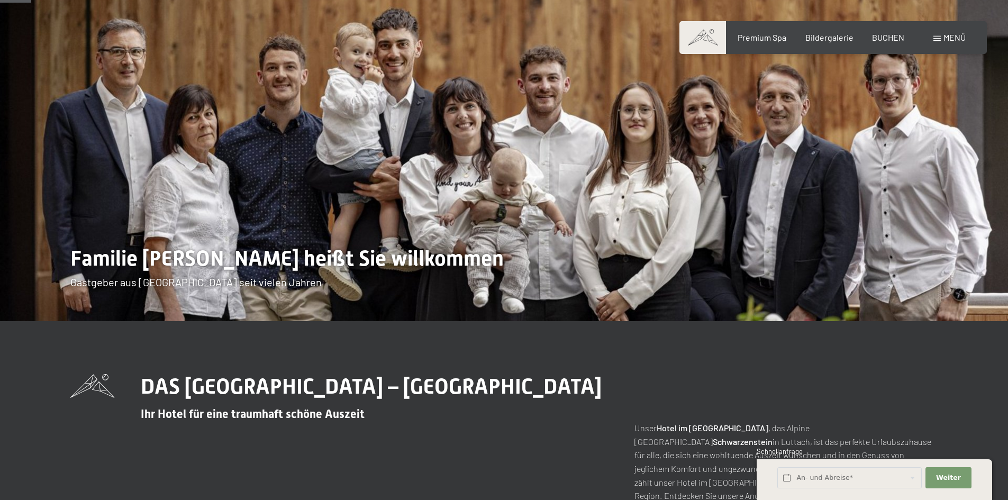
scroll to position [53, 0]
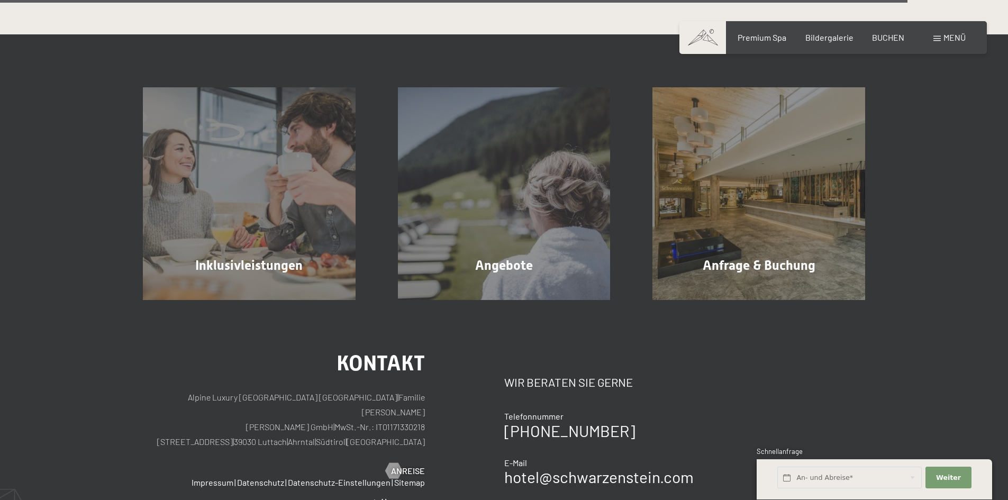
scroll to position [3175, 0]
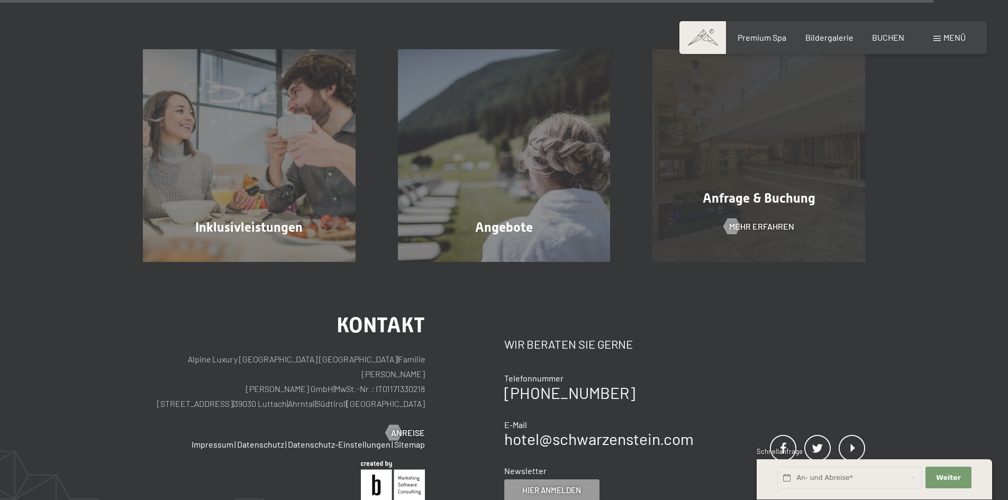
click at [726, 146] on div "Anfrage & Buchung Mehr erfahren" at bounding box center [758, 155] width 255 height 213
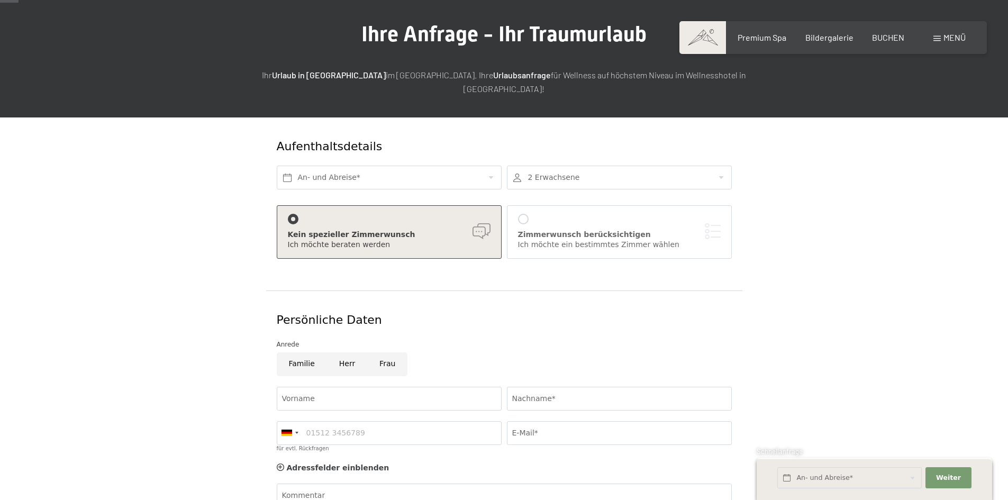
scroll to position [265, 0]
